Goal: Transaction & Acquisition: Purchase product/service

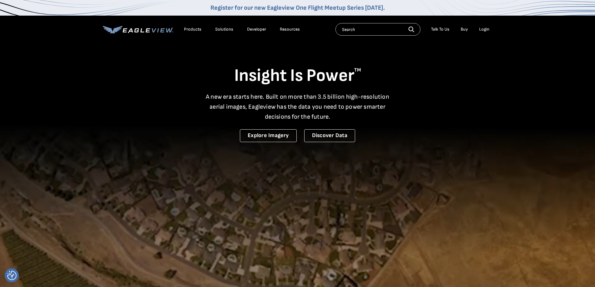
click at [361, 31] on input "text" at bounding box center [377, 29] width 85 height 12
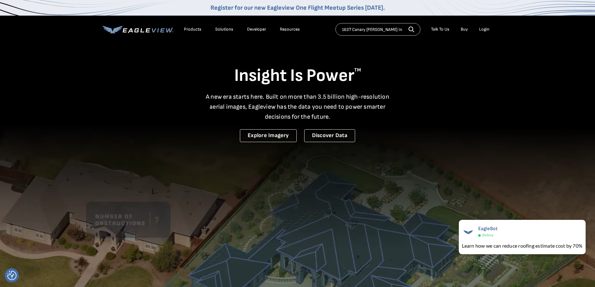
type input "1637 Canary Lane Lowell In"
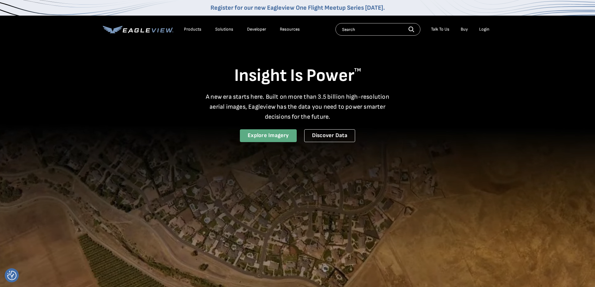
click at [276, 135] on link "Explore Imagery" at bounding box center [268, 135] width 57 height 13
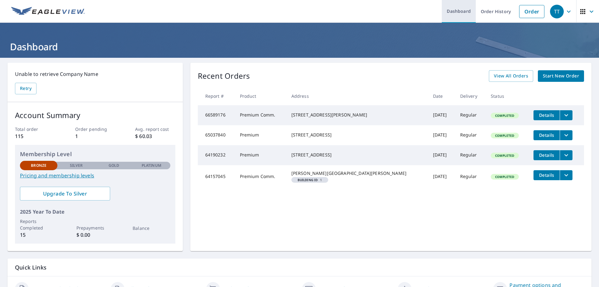
click at [465, 15] on link "Dashboard" at bounding box center [459, 11] width 34 height 23
click at [531, 14] on link "Order" at bounding box center [531, 11] width 25 height 13
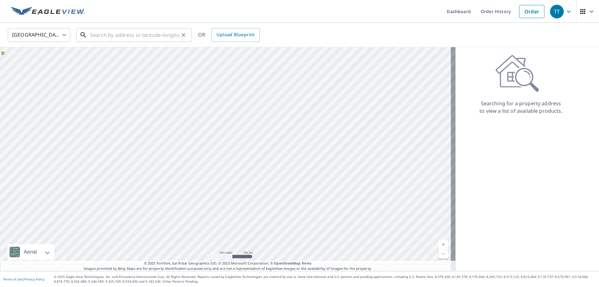
click at [99, 37] on input "text" at bounding box center [134, 34] width 89 height 17
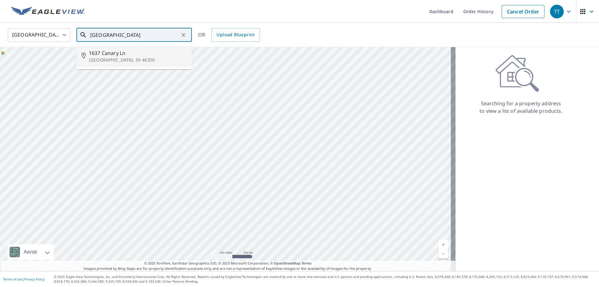
click at [111, 55] on span "1637 Canary Ln" at bounding box center [138, 52] width 98 height 7
type input "[STREET_ADDRESS][PERSON_NAME]"
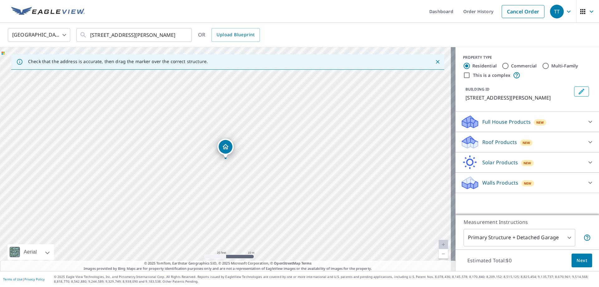
click at [556, 144] on div "Roof Products New" at bounding box center [522, 142] width 122 height 15
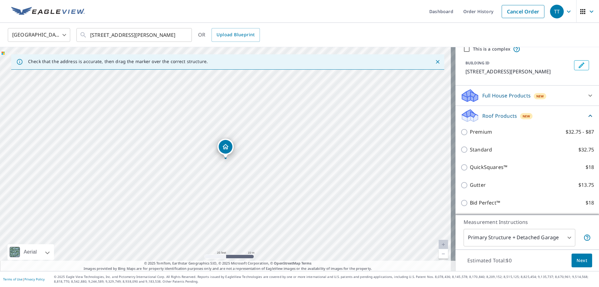
scroll to position [62, 0]
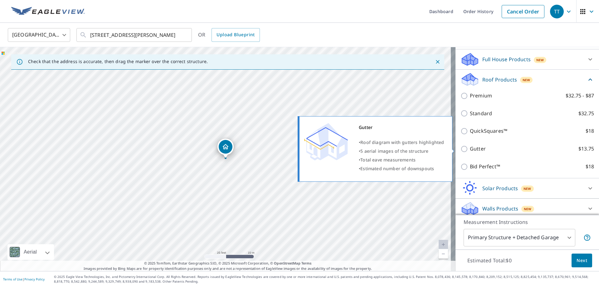
click at [461, 149] on input "Gutter $13.75" at bounding box center [465, 148] width 9 height 7
checkbox input "true"
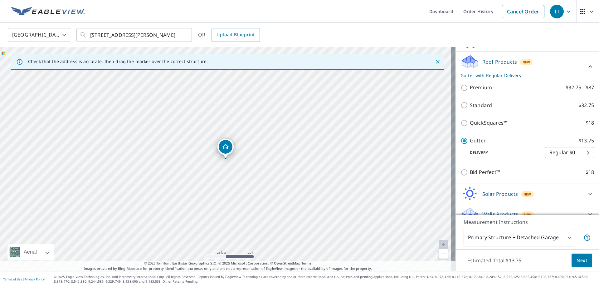
scroll to position [90, 0]
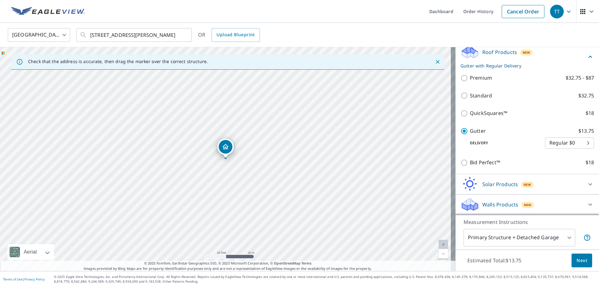
click at [577, 260] on span "Next" at bounding box center [582, 261] width 11 height 8
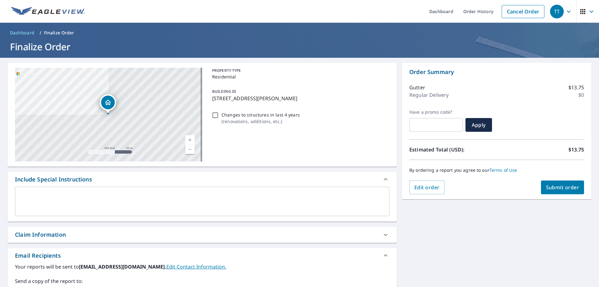
click at [562, 189] on span "Submit order" at bounding box center [562, 187] width 33 height 7
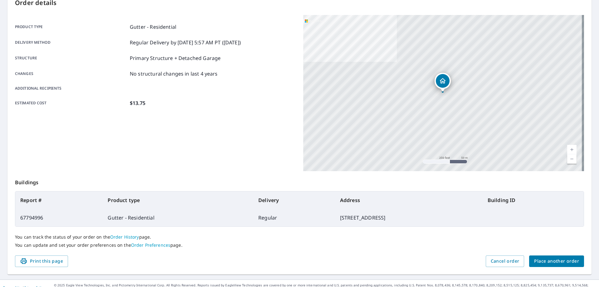
scroll to position [81, 0]
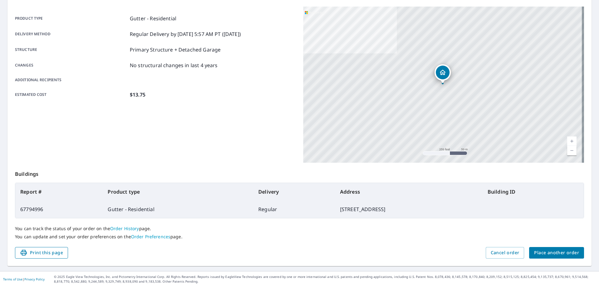
click at [52, 254] on span "Print this page" at bounding box center [41, 253] width 43 height 8
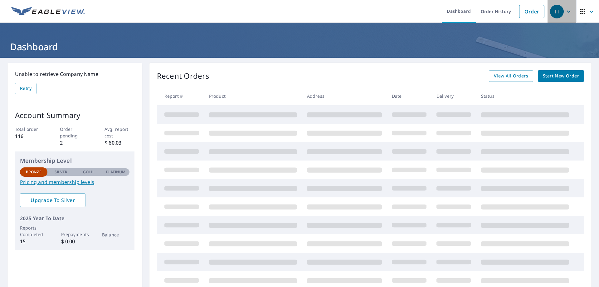
click at [565, 13] on icon "button" at bounding box center [568, 11] width 7 height 7
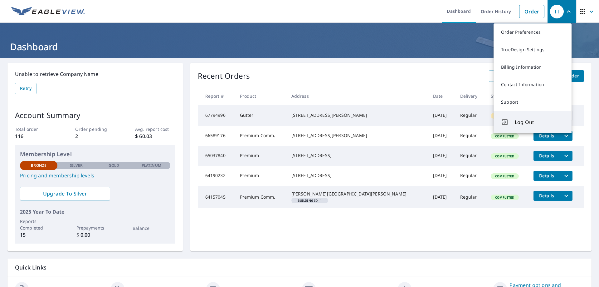
click at [522, 122] on span "Log Out" at bounding box center [539, 121] width 49 height 7
